Goal: Information Seeking & Learning: Find specific fact

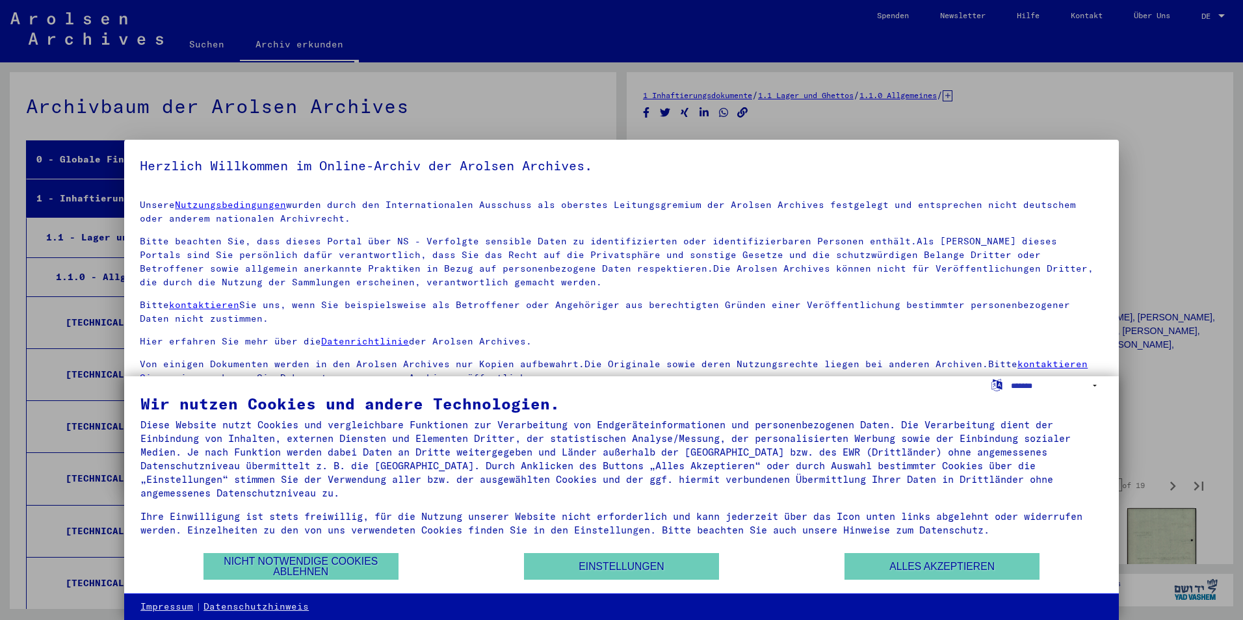
scroll to position [6047, 0]
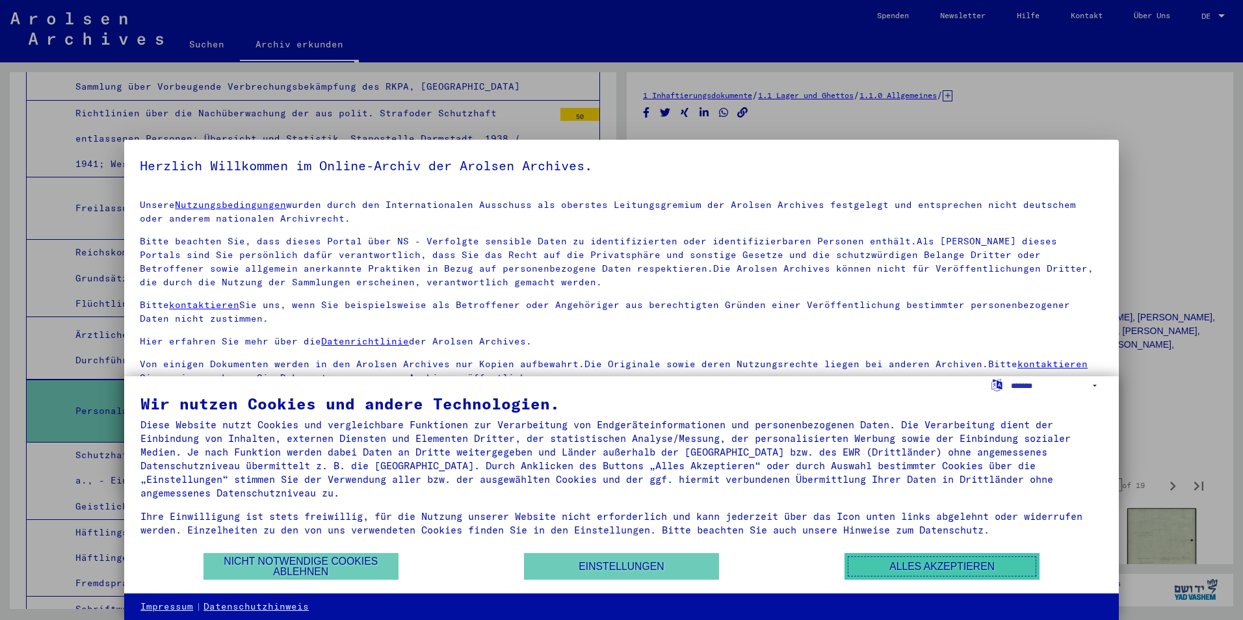
click at [945, 564] on button "Alles akzeptieren" at bounding box center [941, 566] width 195 height 27
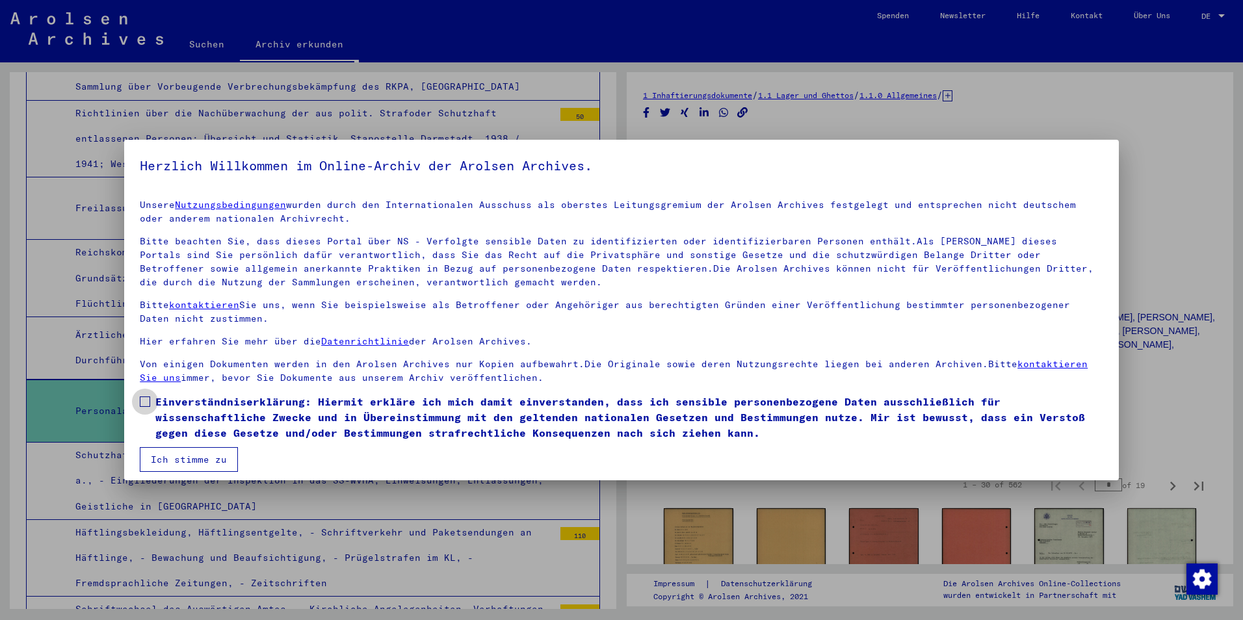
click at [144, 396] on span at bounding box center [145, 401] width 10 height 10
click at [176, 456] on button "Ich stimme zu" at bounding box center [189, 459] width 98 height 25
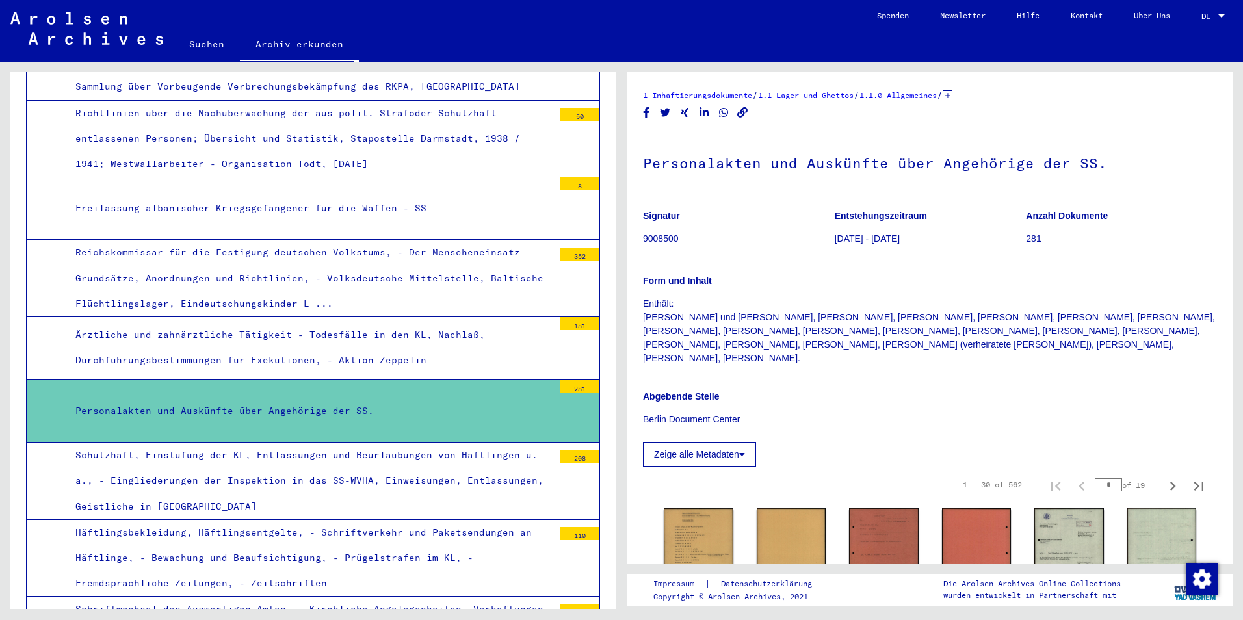
scroll to position [216, 0]
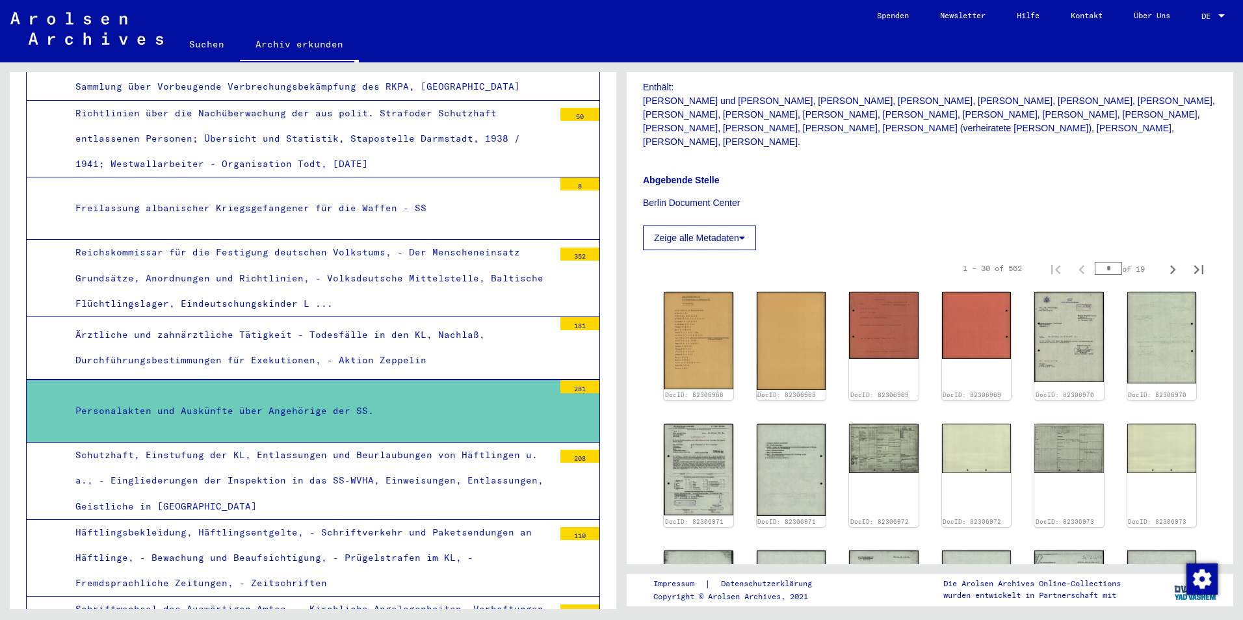
click at [705, 226] on button "Zeige alle Metadaten" at bounding box center [699, 238] width 113 height 25
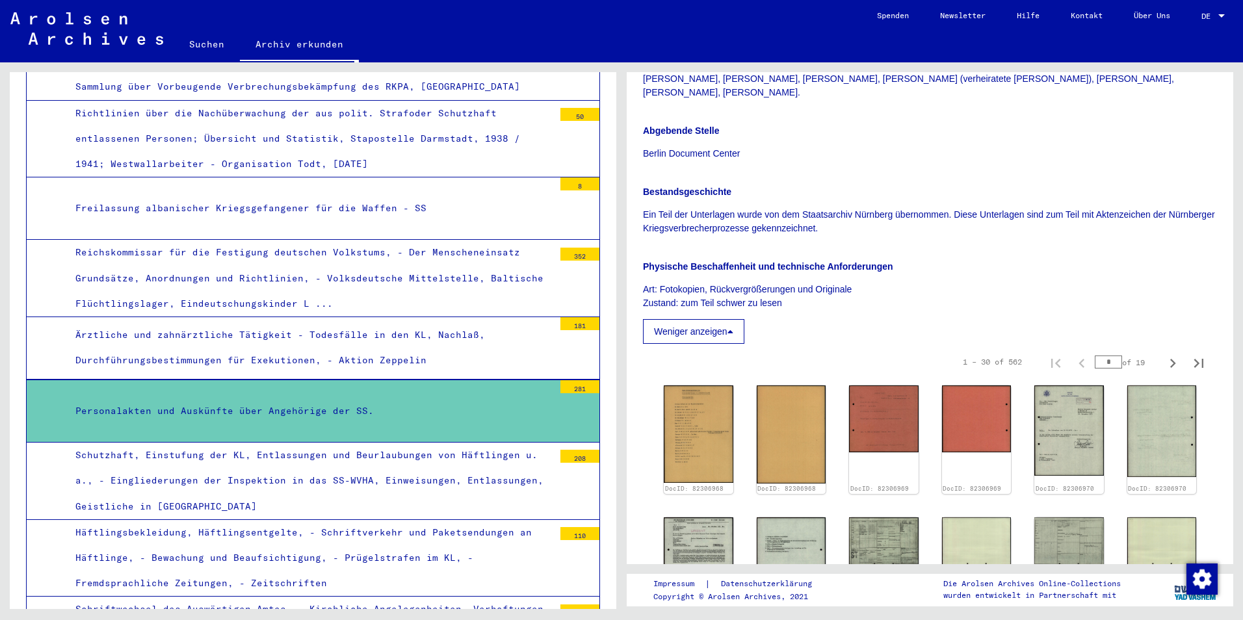
scroll to position [434, 0]
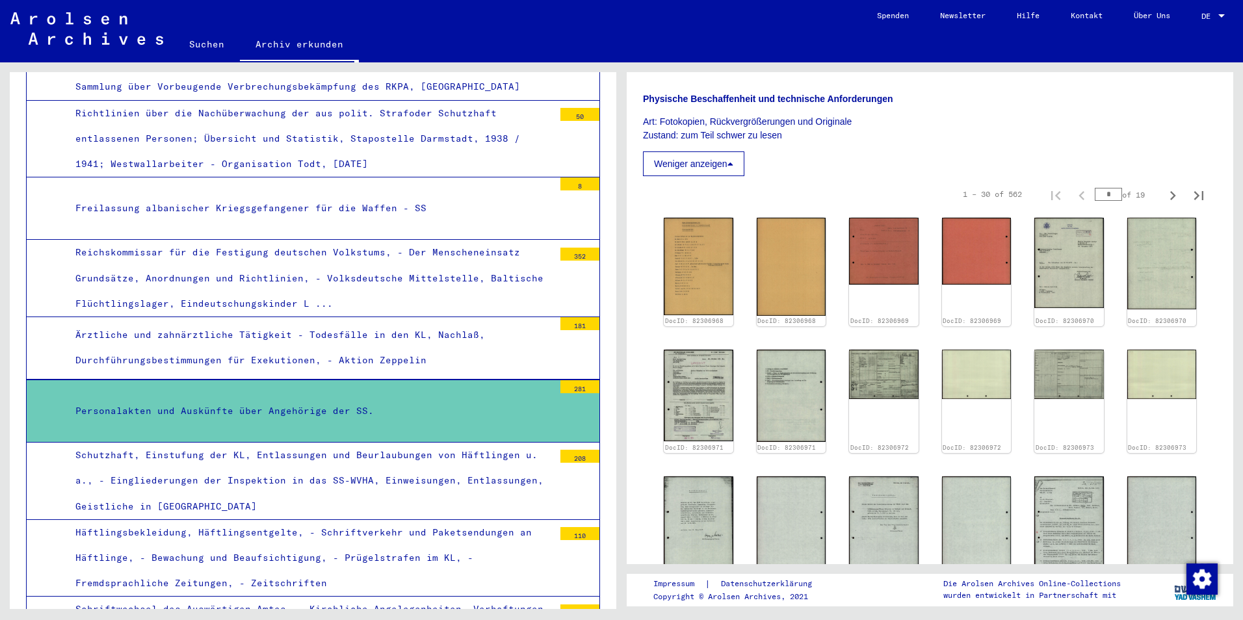
click at [188, 46] on link "Suchen" at bounding box center [207, 44] width 66 height 31
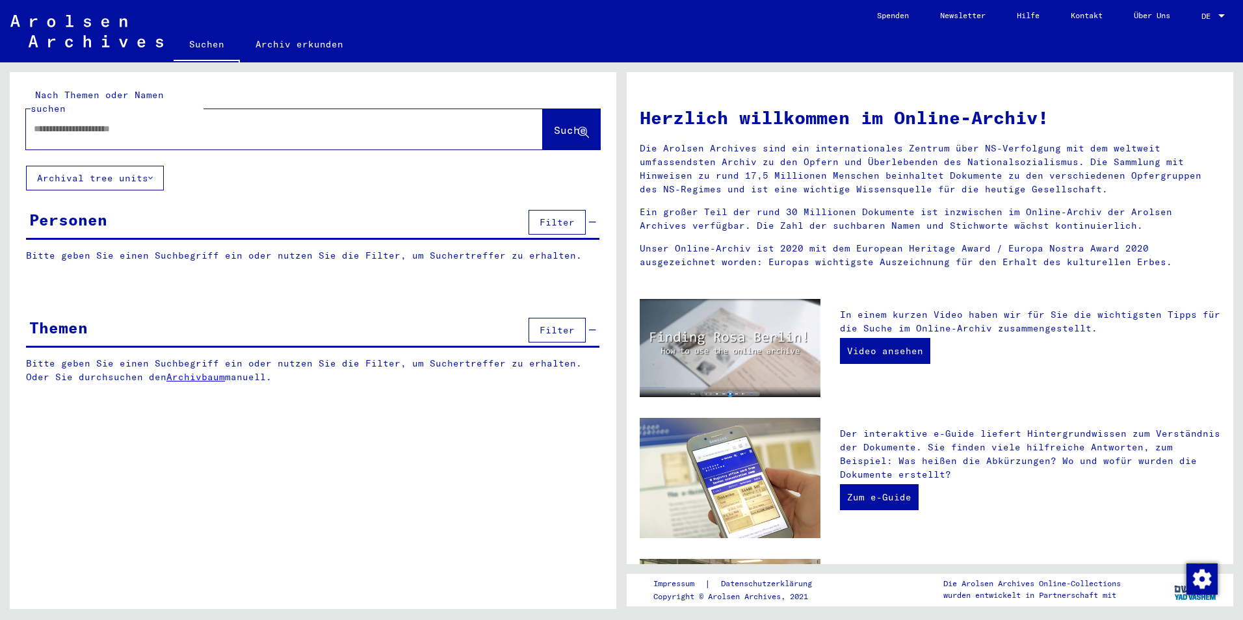
click at [179, 213] on div "Personen Filter" at bounding box center [312, 223] width 573 height 33
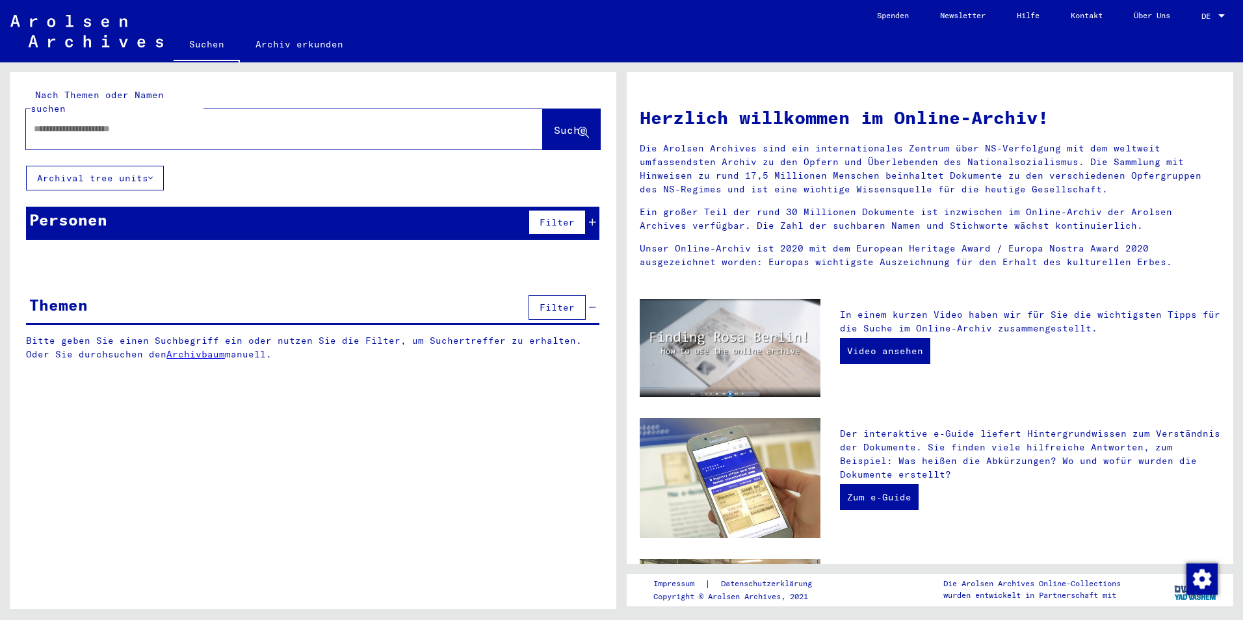
click at [178, 122] on input "text" at bounding box center [269, 129] width 470 height 14
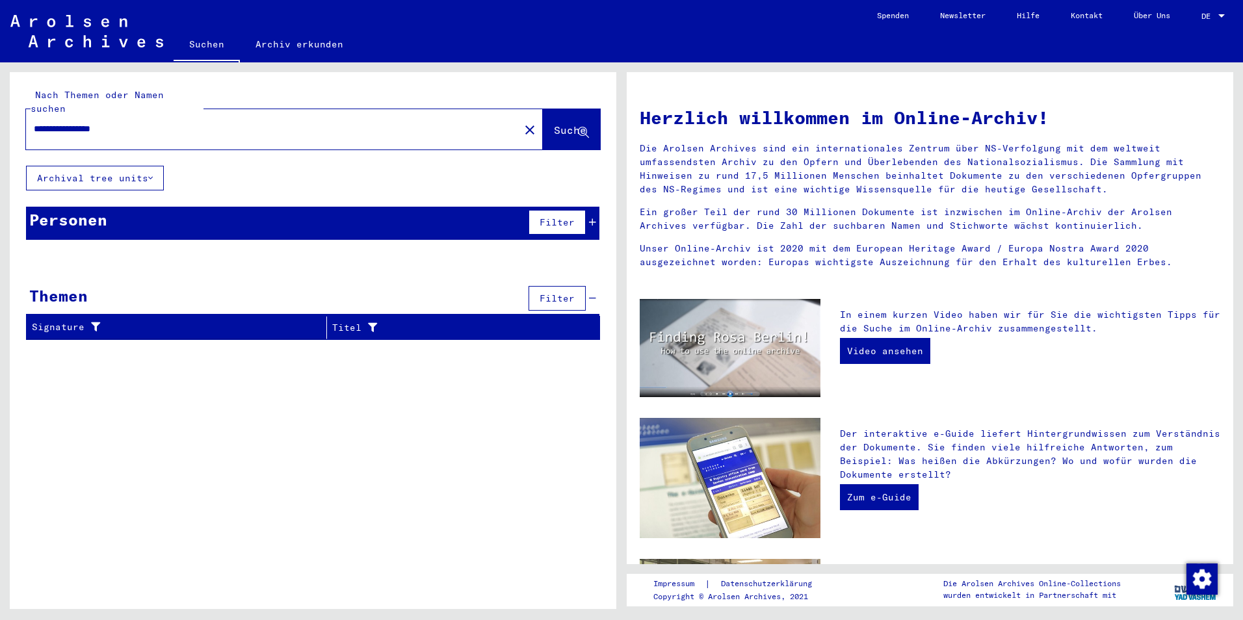
click at [226, 122] on input "**********" at bounding box center [269, 129] width 470 height 14
click at [64, 122] on input "**********" at bounding box center [269, 129] width 470 height 14
type input "**********"
click at [560, 109] on button "Suche" at bounding box center [571, 129] width 57 height 40
click at [207, 40] on link "Suchen" at bounding box center [207, 46] width 66 height 34
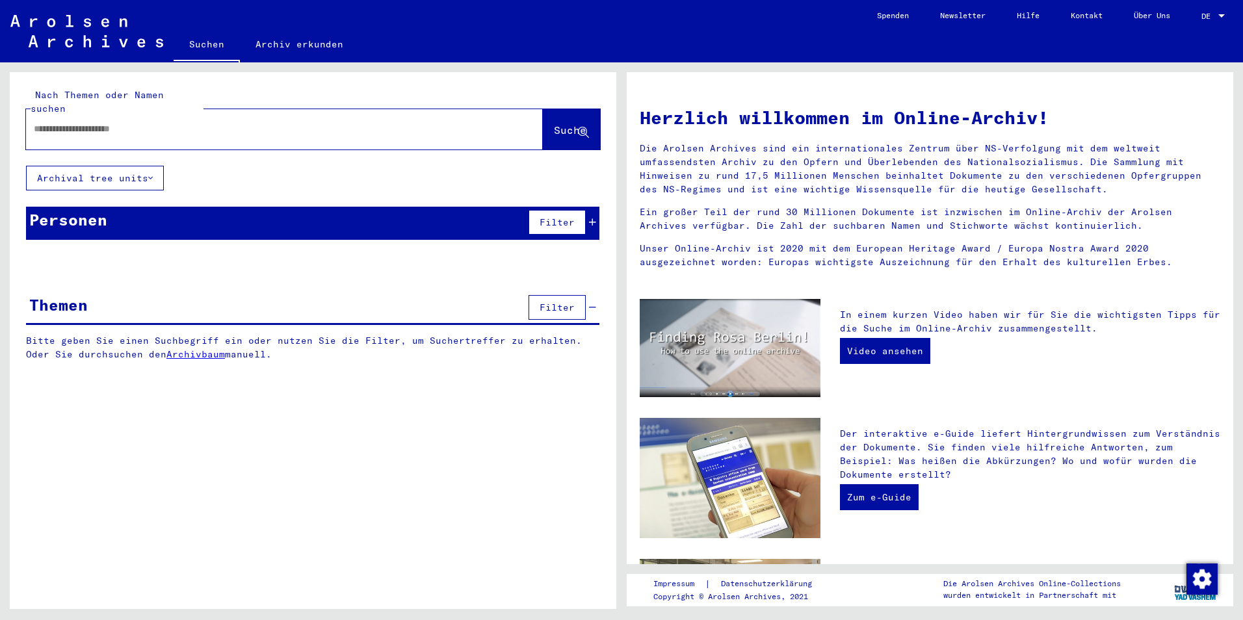
click at [302, 47] on link "Archiv erkunden" at bounding box center [299, 44] width 119 height 31
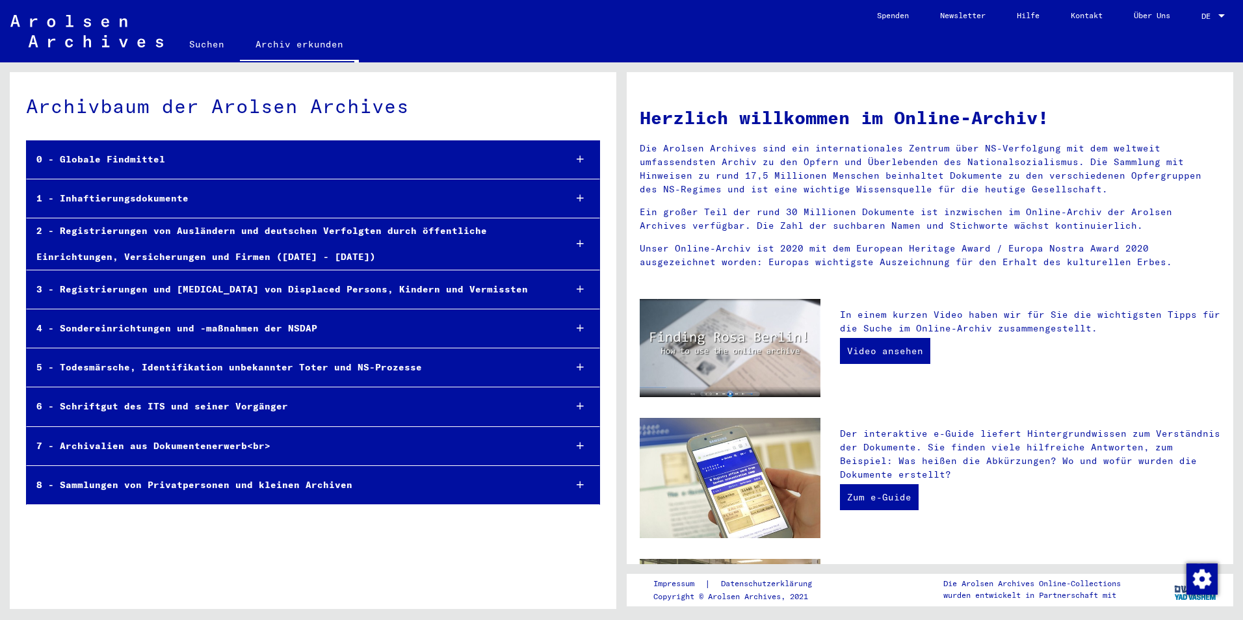
click at [152, 154] on div "0 - Globale Findmittel" at bounding box center [291, 159] width 528 height 25
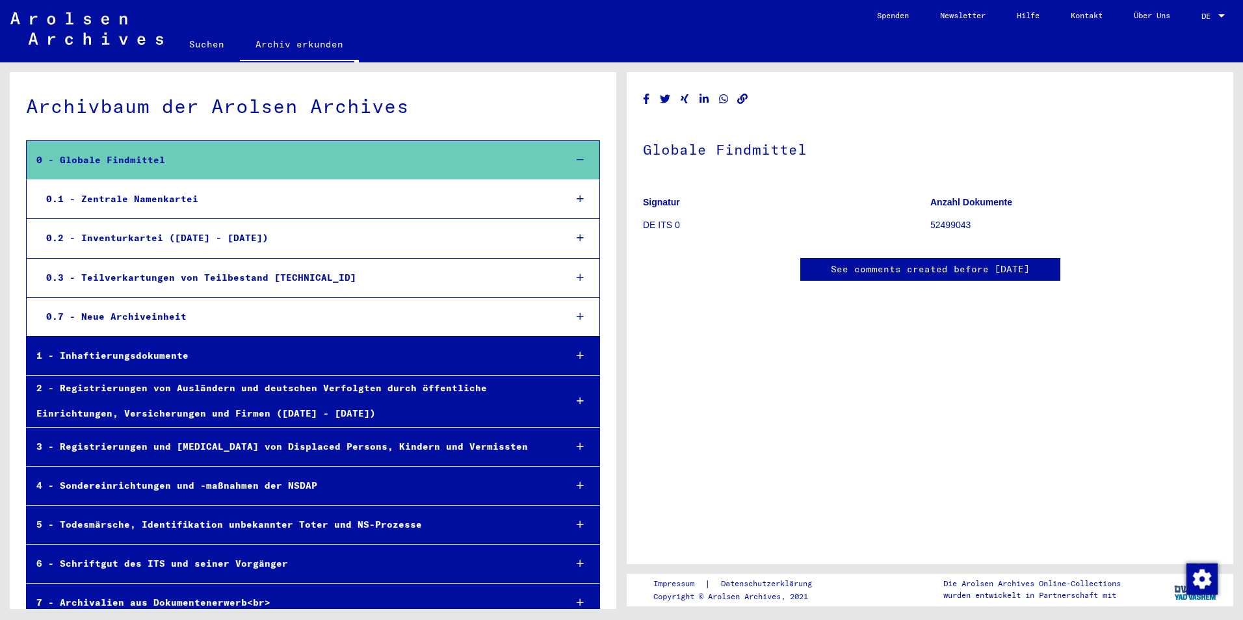
click at [259, 201] on div "0.1 - Zentrale Namenkartei" at bounding box center [295, 199] width 519 height 25
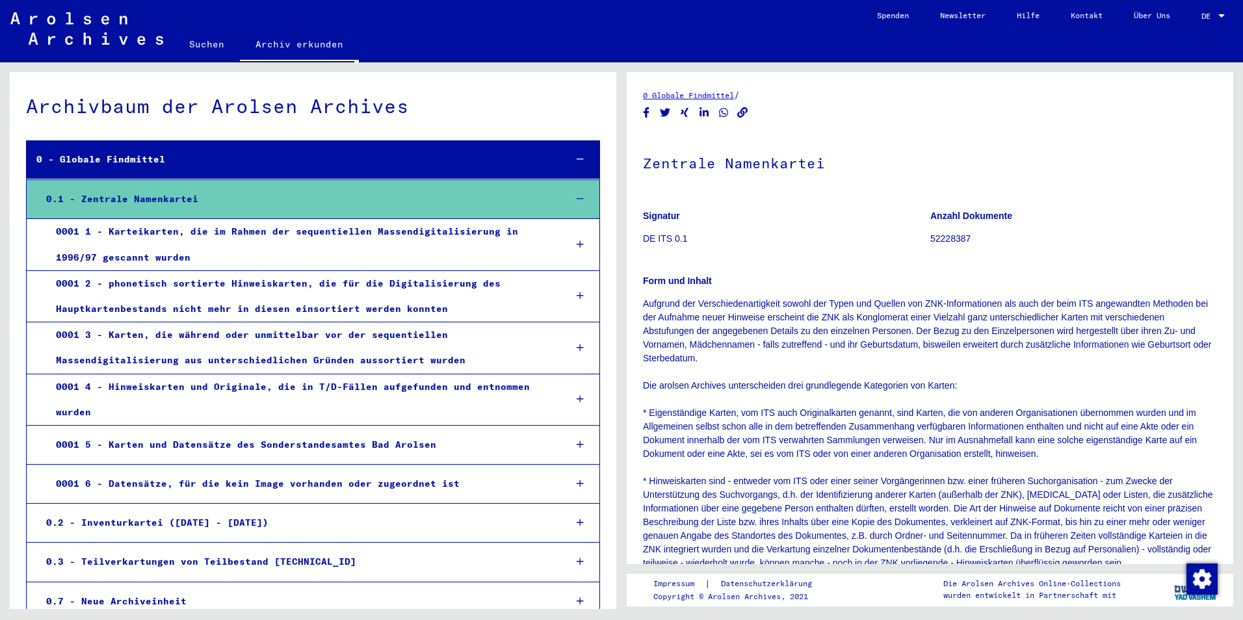
click at [211, 41] on link "Suchen" at bounding box center [207, 44] width 66 height 31
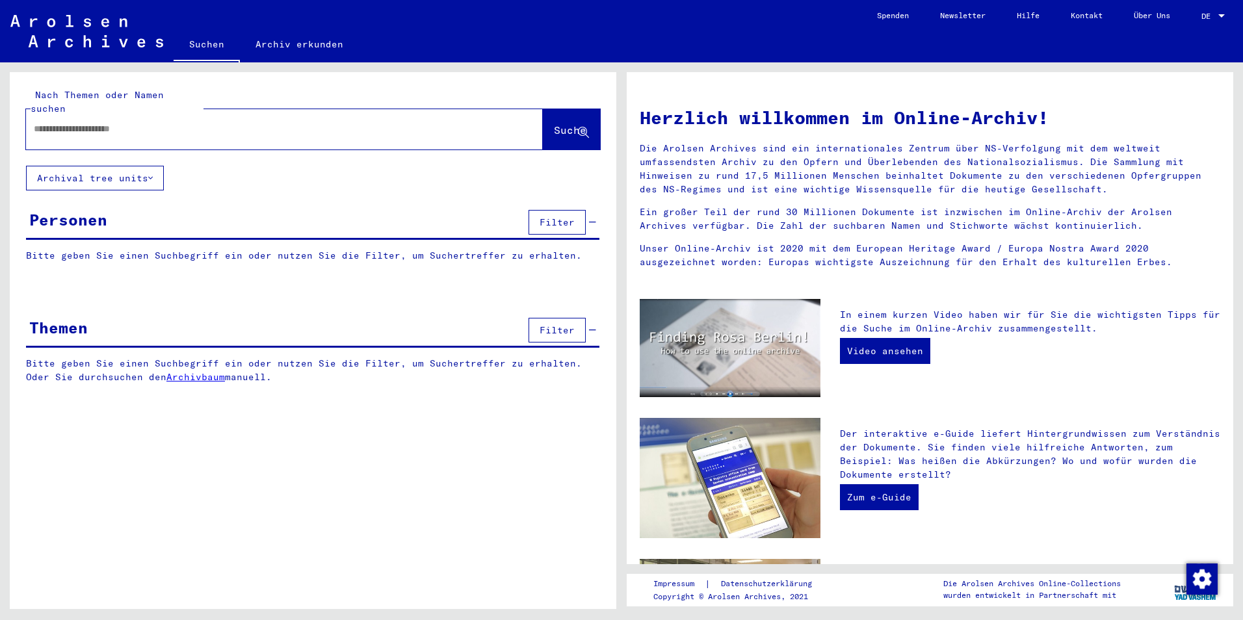
click at [174, 122] on input "text" at bounding box center [269, 129] width 470 height 14
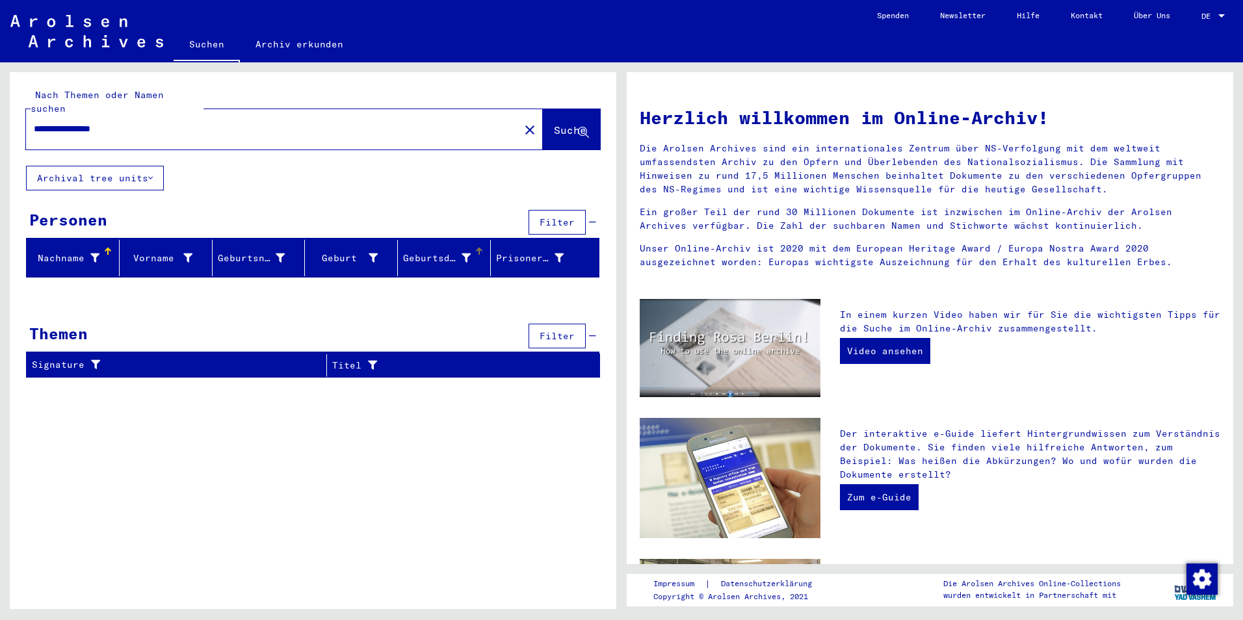
click at [445, 252] on div "Geburtsdatum" at bounding box center [437, 259] width 68 height 14
click at [60, 122] on input "**********" at bounding box center [269, 129] width 470 height 14
type input "**********"
click at [564, 330] on span "Filter" at bounding box center [556, 336] width 35 height 12
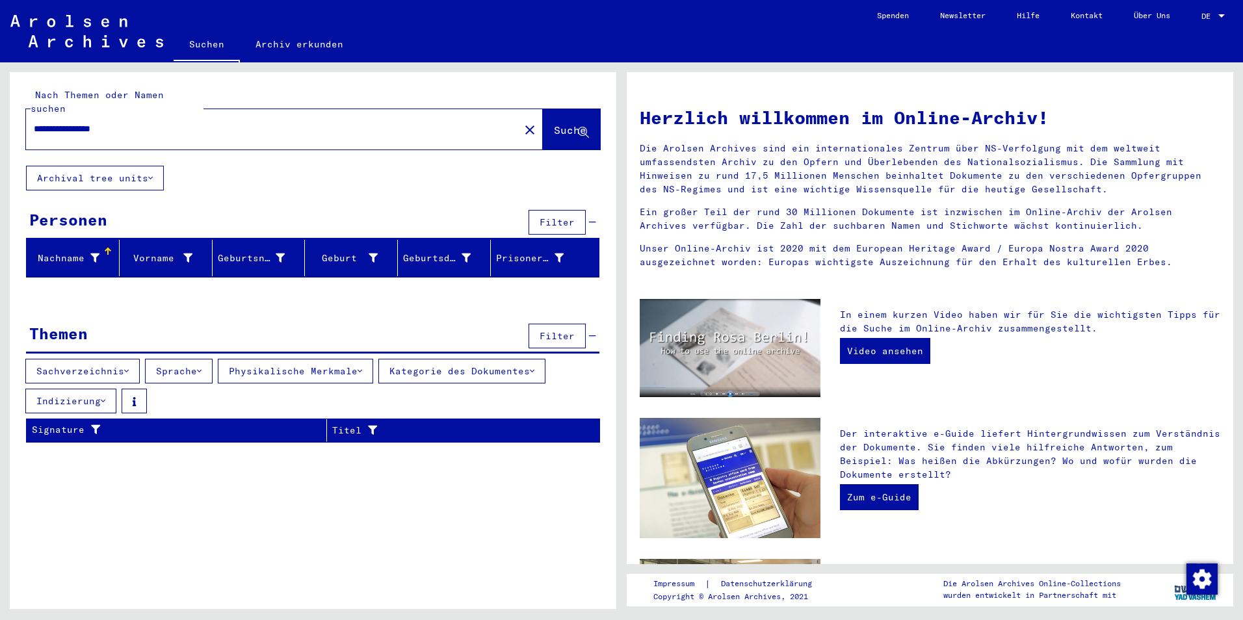
click at [97, 359] on button "Sachverzeichnis" at bounding box center [82, 371] width 114 height 25
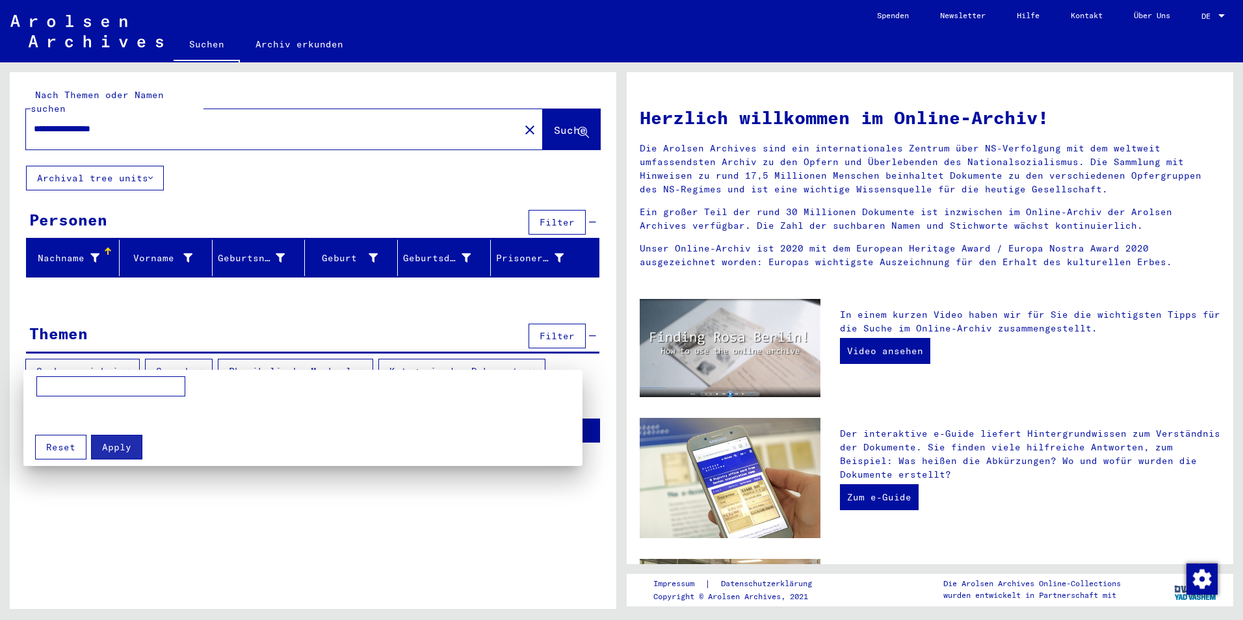
click at [223, 442] on div "Apply Reset" at bounding box center [303, 443] width 546 height 34
click at [160, 301] on div at bounding box center [621, 310] width 1243 height 620
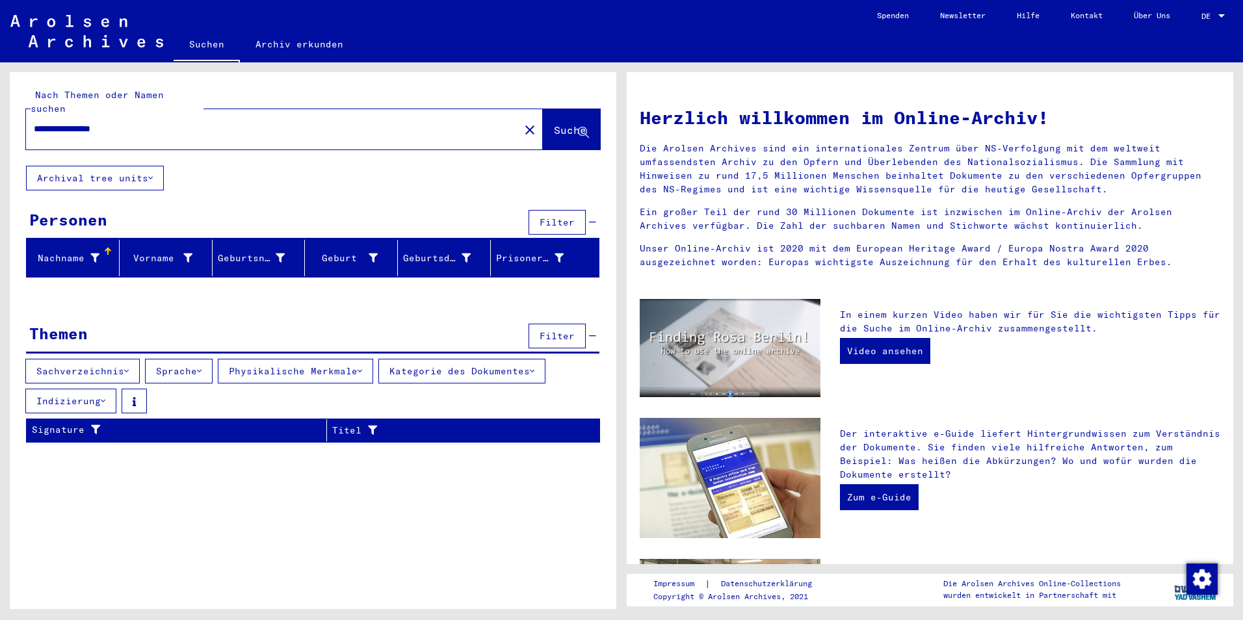
click at [135, 166] on button "Archival tree units" at bounding box center [95, 178] width 138 height 25
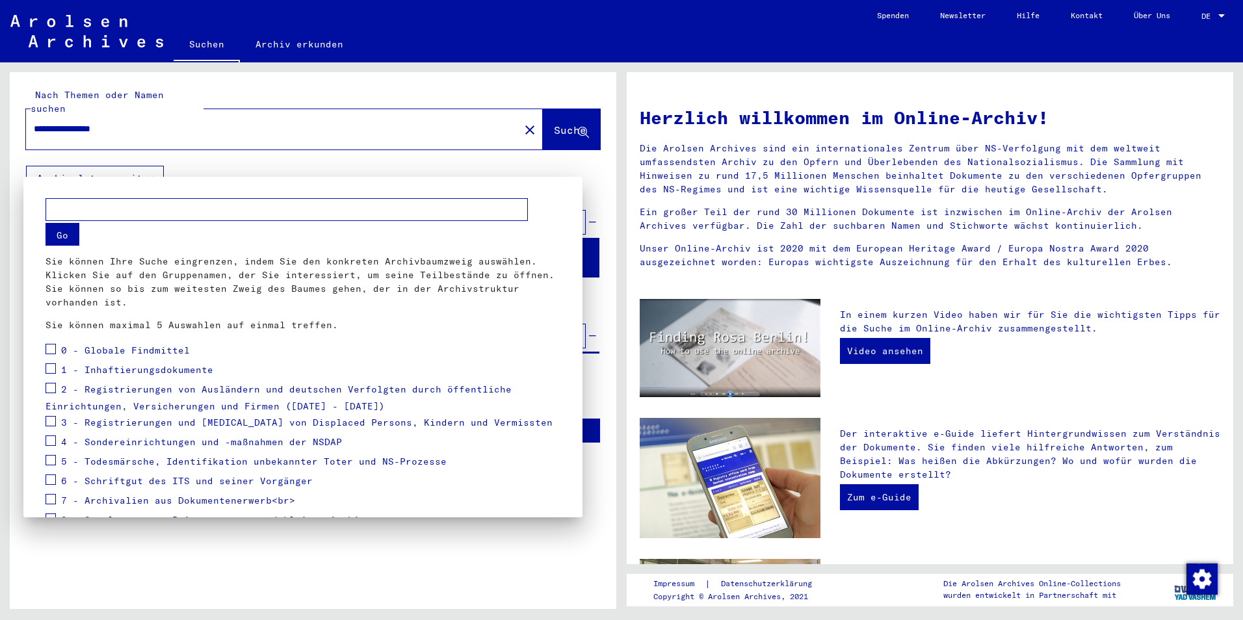
click at [60, 235] on button "Go" at bounding box center [62, 234] width 34 height 23
